Goal: Task Accomplishment & Management: Manage account settings

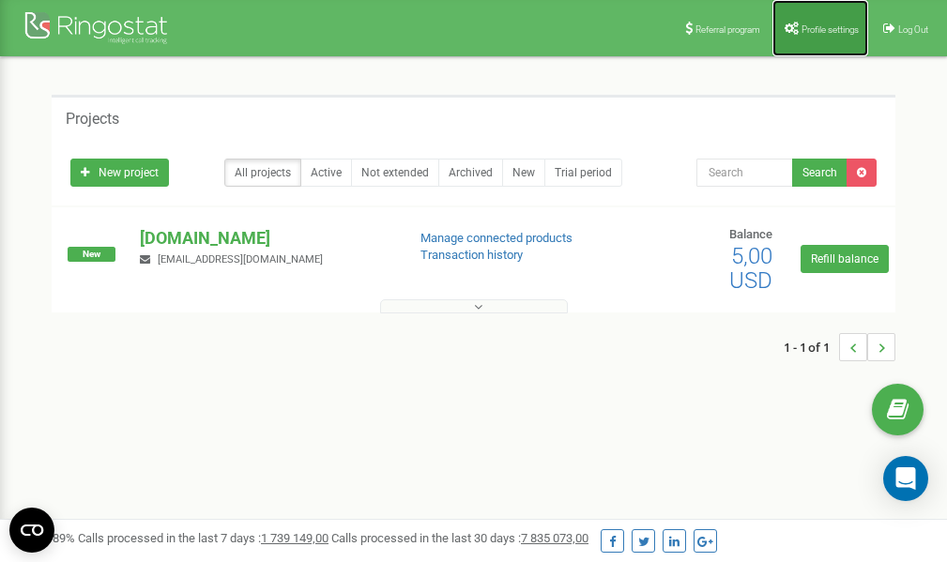
click at [842, 24] on span "Profile settings" at bounding box center [830, 29] width 57 height 10
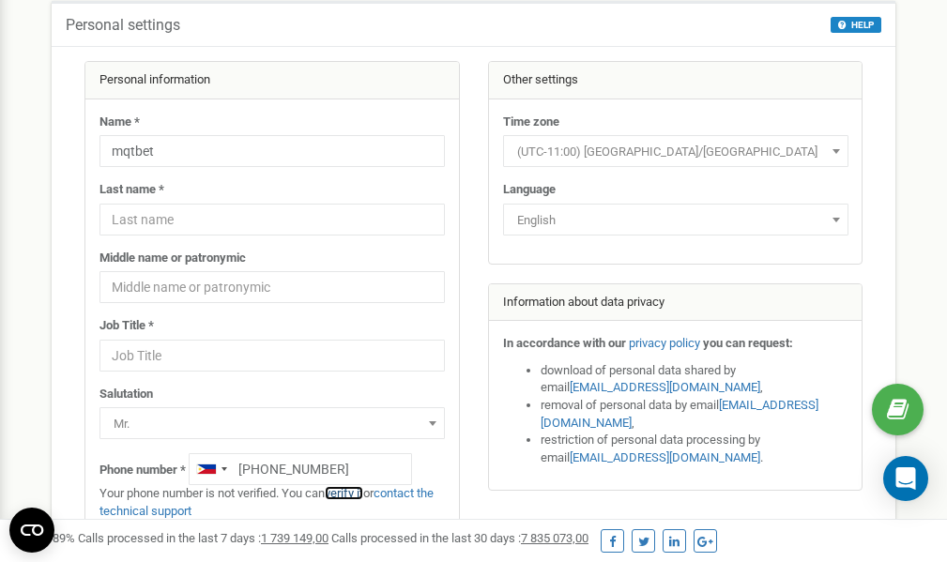
click at [345, 492] on link "verify it" at bounding box center [344, 493] width 38 height 14
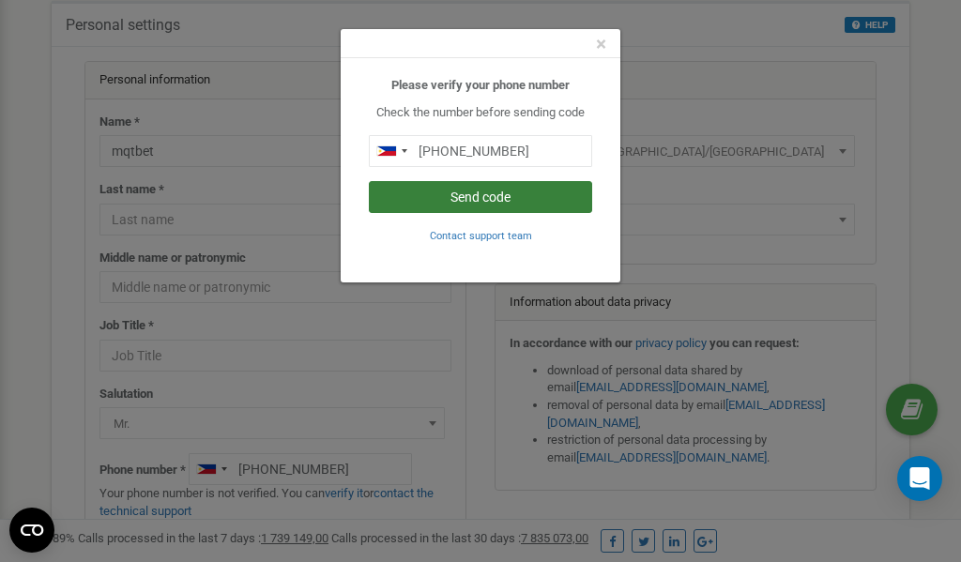
click at [479, 197] on button "Send code" at bounding box center [480, 197] width 223 height 32
